Goal: Find specific page/section: Find specific page/section

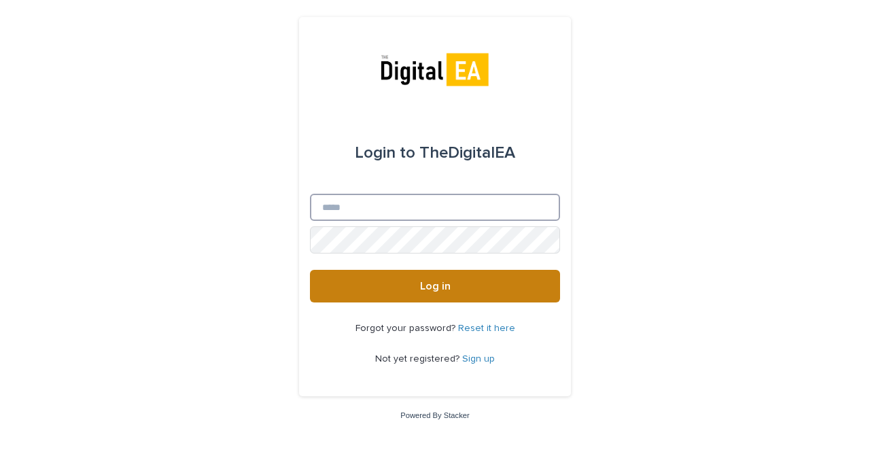
type input "**********"
click at [416, 271] on button "Log in" at bounding box center [435, 286] width 250 height 33
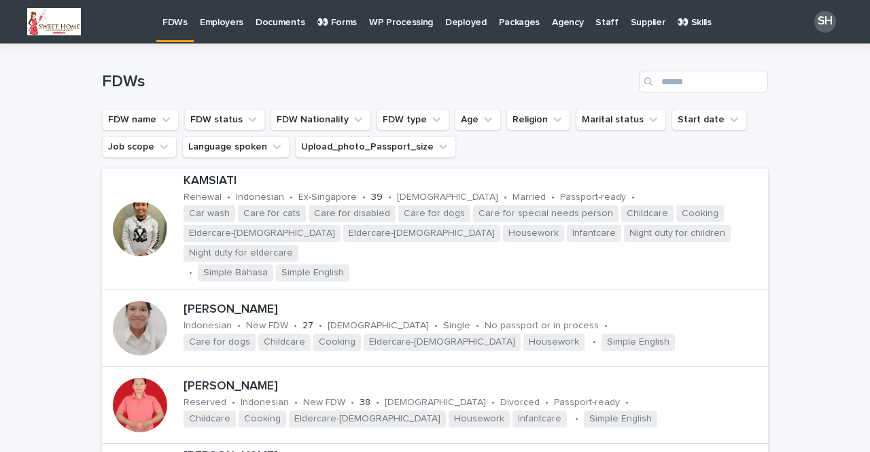
click at [334, 23] on p "👀 Forms" at bounding box center [337, 14] width 40 height 29
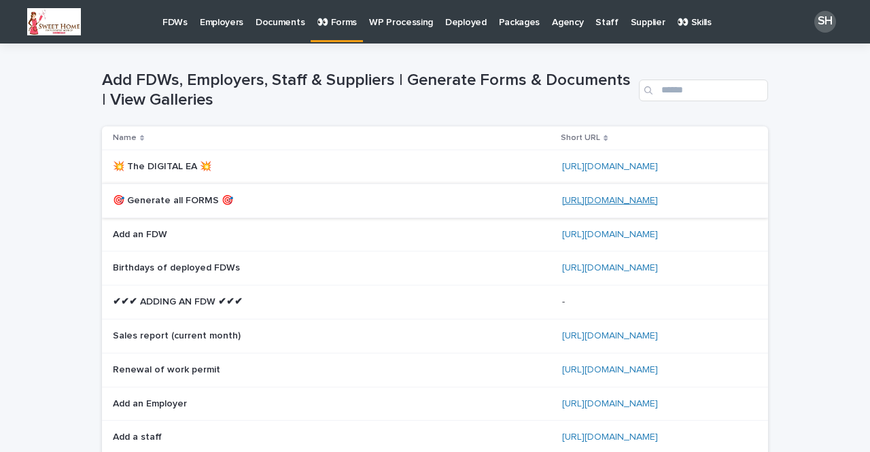
click at [574, 203] on link "[URL][DOMAIN_NAME]" at bounding box center [610, 201] width 96 height 10
